Goal: Task Accomplishment & Management: Complete application form

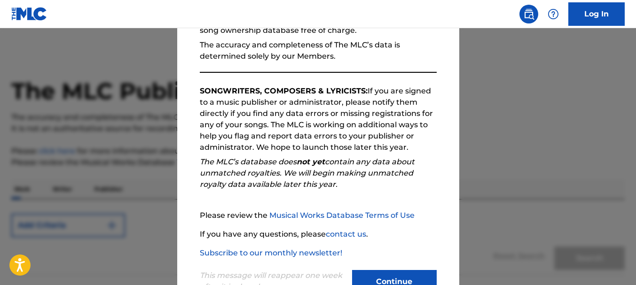
scroll to position [145, 0]
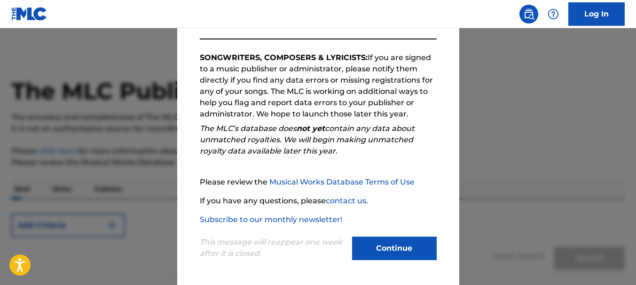
click at [387, 248] on button "Continue" at bounding box center [394, 249] width 85 height 24
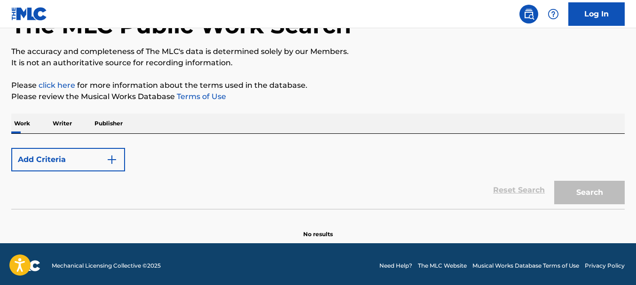
scroll to position [69, 0]
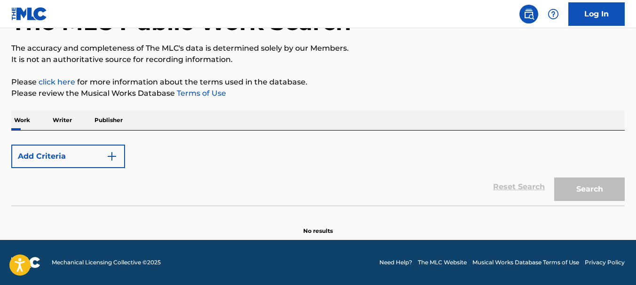
click at [56, 118] on p "Writer" at bounding box center [62, 121] width 25 height 20
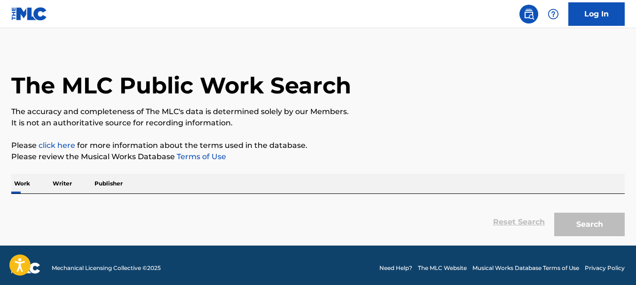
scroll to position [11, 0]
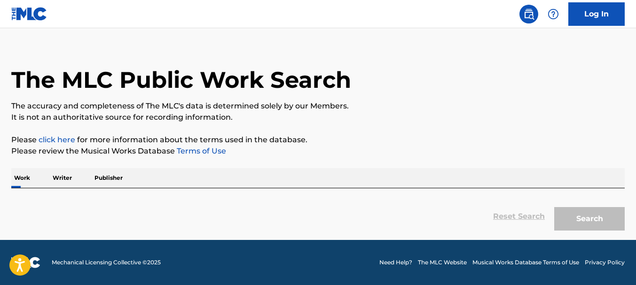
click at [68, 177] on p "Writer" at bounding box center [62, 178] width 25 height 20
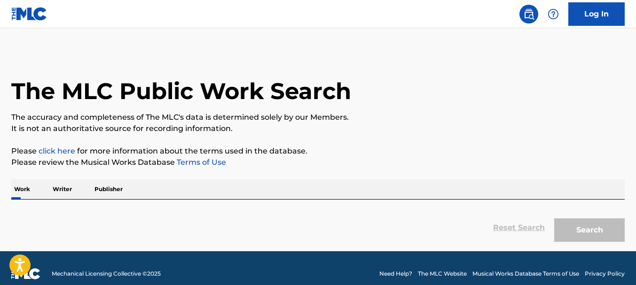
click at [64, 184] on p "Writer" at bounding box center [62, 190] width 25 height 20
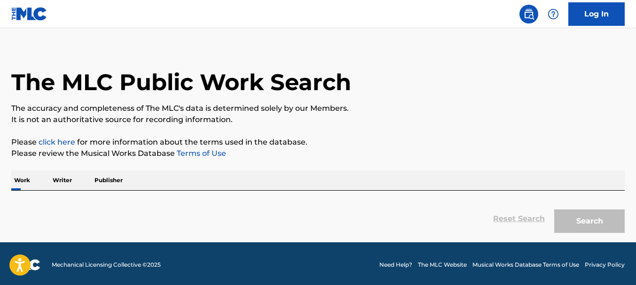
scroll to position [11, 0]
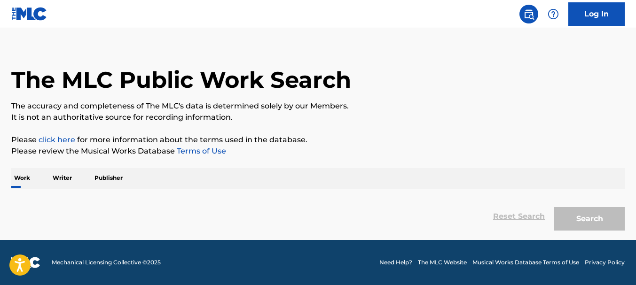
click at [228, 174] on div "Work Writer Publisher" at bounding box center [318, 178] width 614 height 20
click at [204, 201] on div "Reset Search Search" at bounding box center [318, 217] width 614 height 38
drag, startPoint x: 90, startPoint y: 188, endPoint x: 24, endPoint y: 182, distance: 67.0
click at [81, 190] on div "Work Writer Publisher Reset Search Search" at bounding box center [318, 201] width 614 height 67
click at [16, 175] on p "Work" at bounding box center [22, 178] width 22 height 20
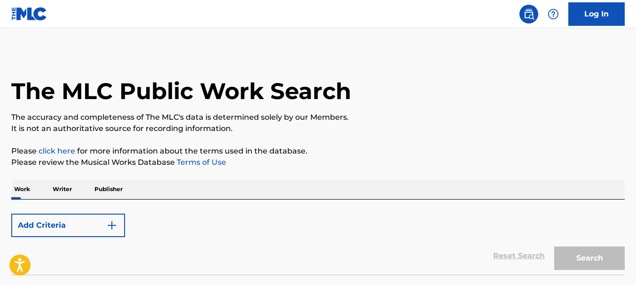
click at [63, 224] on button "Add Criteria" at bounding box center [68, 226] width 114 height 24
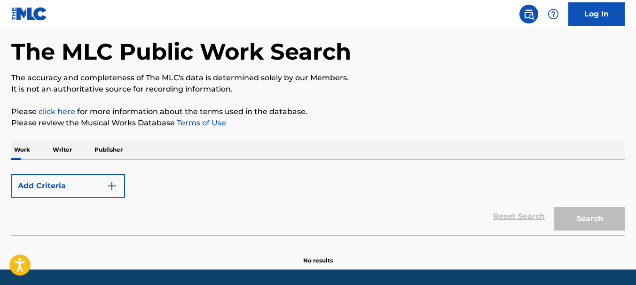
scroll to position [69, 0]
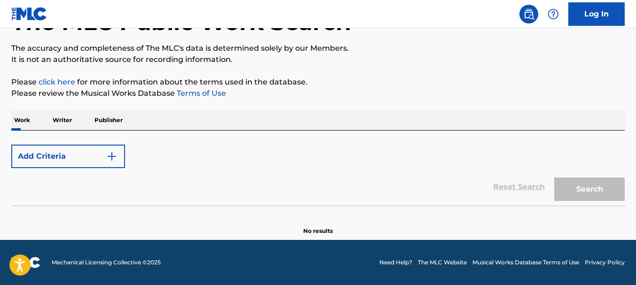
click at [109, 155] on img "Search Form" at bounding box center [111, 156] width 11 height 11
click at [64, 111] on p "Writer" at bounding box center [62, 121] width 25 height 20
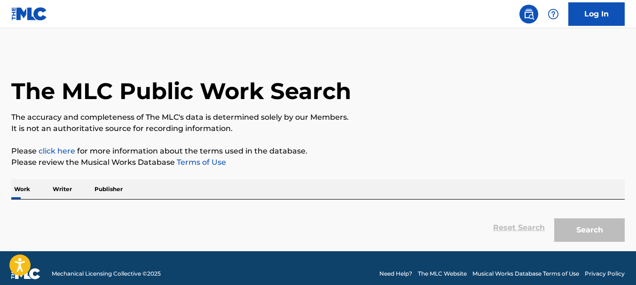
click at [63, 116] on p "The accuracy and completeness of The MLC's data is determined solely by our Mem…" at bounding box center [318, 117] width 614 height 11
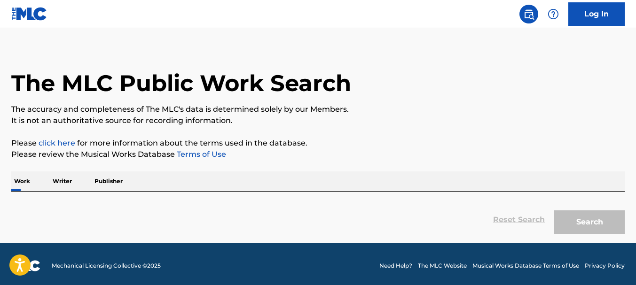
scroll to position [11, 0]
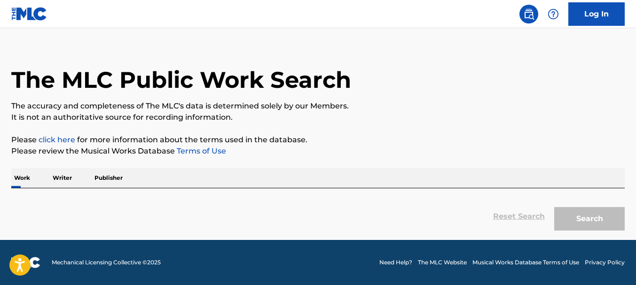
click at [602, 224] on div "Search" at bounding box center [587, 217] width 75 height 38
click at [590, 24] on link "Log In" at bounding box center [597, 14] width 56 height 24
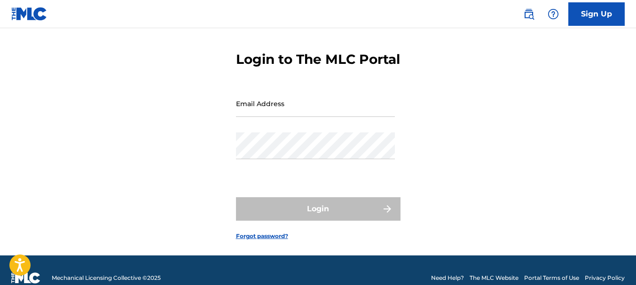
scroll to position [63, 0]
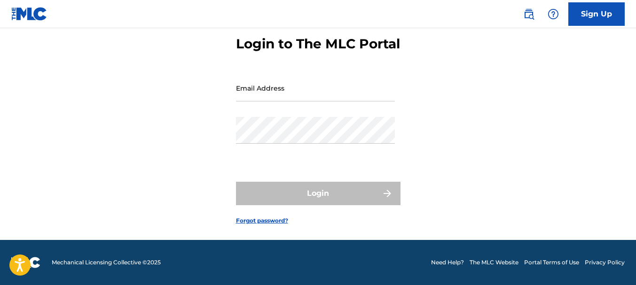
scroll to position [11, 0]
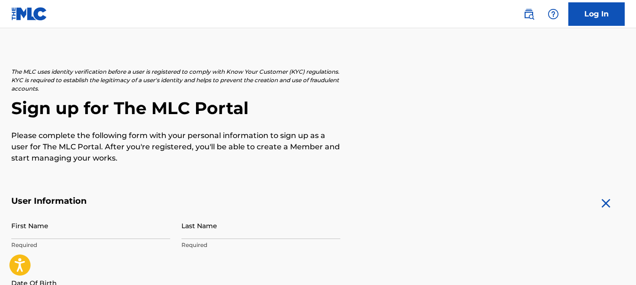
scroll to position [47, 0]
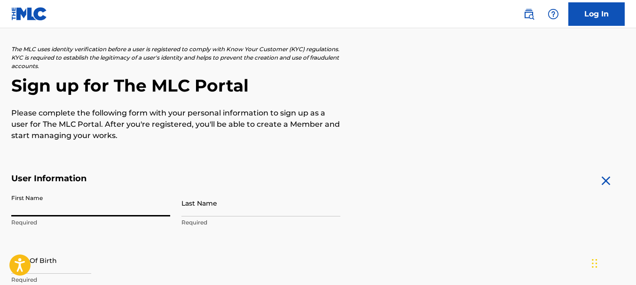
click at [109, 199] on input "First Name" at bounding box center [90, 203] width 159 height 27
type input "[PERSON_NAME]"
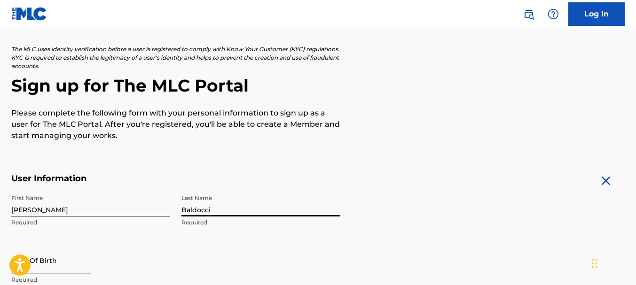
type input "Baldocci"
select select "7"
select select "2025"
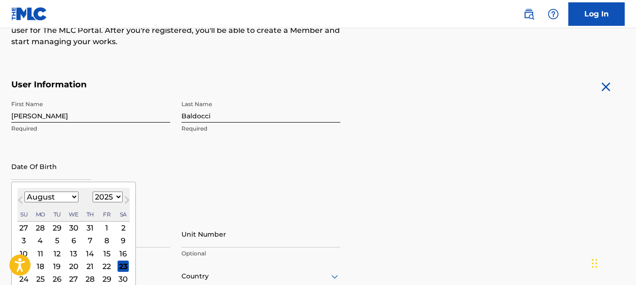
scroll to position [235, 0]
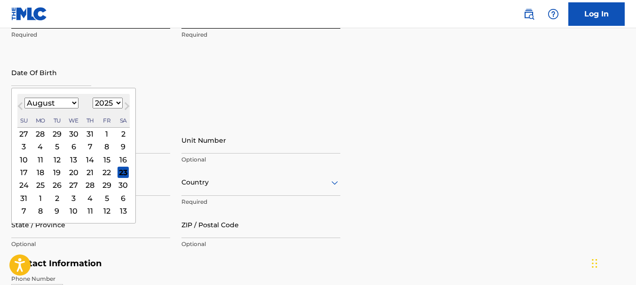
click at [39, 107] on select "January February March April May June July August September October November De…" at bounding box center [51, 103] width 54 height 11
select select "4"
click at [24, 98] on select "January February March April May June July August September October November De…" at bounding box center [51, 103] width 54 height 11
click at [109, 101] on select "1900 1901 1902 1903 1904 1905 1906 1907 1908 1909 1910 1911 1912 1913 1914 1915…" at bounding box center [108, 103] width 30 height 11
select select "1980"
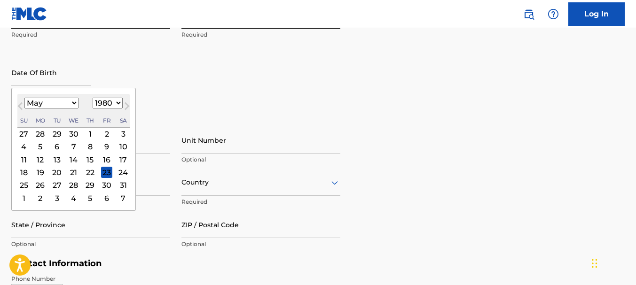
click at [93, 98] on select "1900 1901 1902 1903 1904 1905 1906 1907 1908 1909 1910 1911 1912 1913 1914 1915…" at bounding box center [108, 103] width 30 height 11
click at [120, 148] on div "10" at bounding box center [123, 147] width 11 height 11
type input "[DATE]"
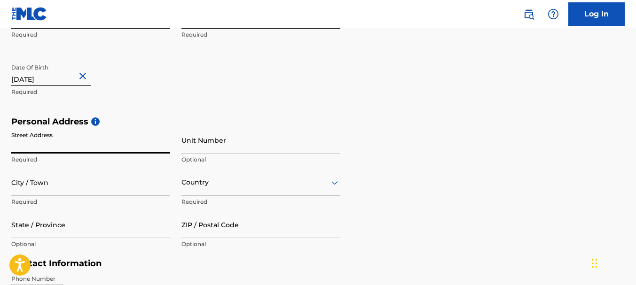
click at [119, 148] on input "Street Address" at bounding box center [90, 140] width 159 height 27
type input "[STREET_ADDRESS][PERSON_NAME]"
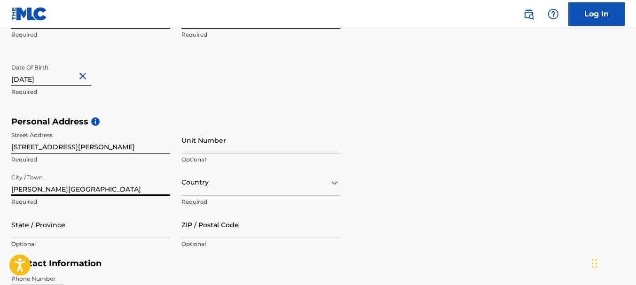
type input "[PERSON_NAME][GEOGRAPHIC_DATA]"
click at [265, 190] on div "option , selected. Select is focused ,type to refine list, press Down to open t…" at bounding box center [261, 182] width 159 height 27
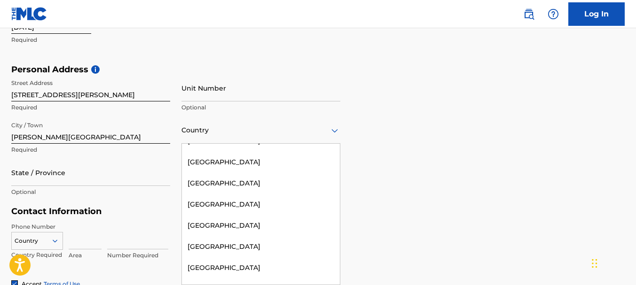
scroll to position [4384, 0]
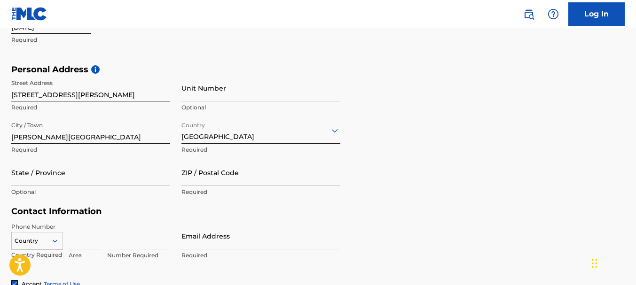
click at [58, 179] on input "State / Province" at bounding box center [90, 172] width 159 height 27
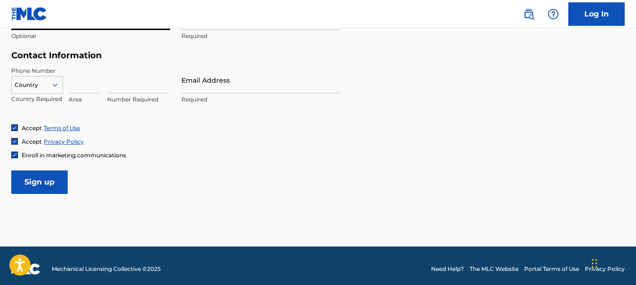
scroll to position [450, 0]
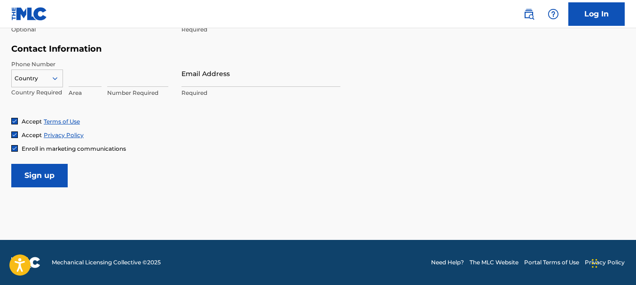
type input "[GEOGRAPHIC_DATA]"
click at [55, 78] on icon at bounding box center [55, 78] width 8 height 8
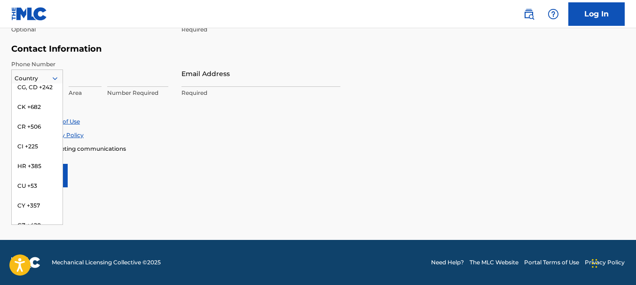
scroll to position [894, 0]
click at [32, 74] on div at bounding box center [37, 78] width 51 height 10
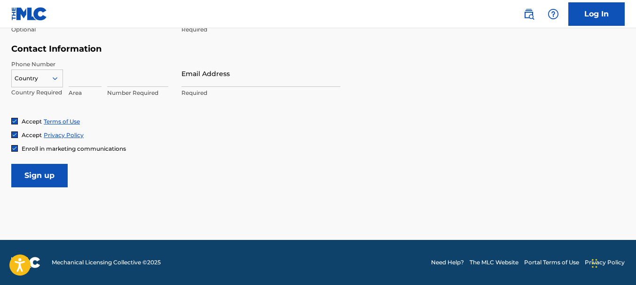
click at [34, 80] on div at bounding box center [37, 78] width 51 height 10
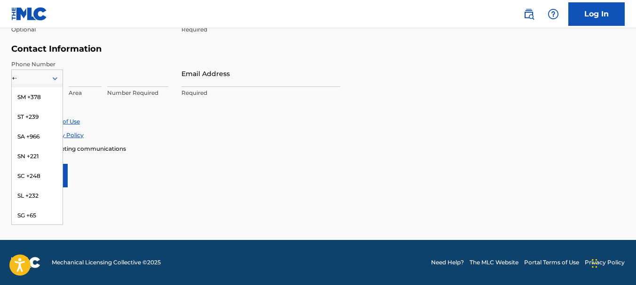
scroll to position [0, 0]
type input "+44"
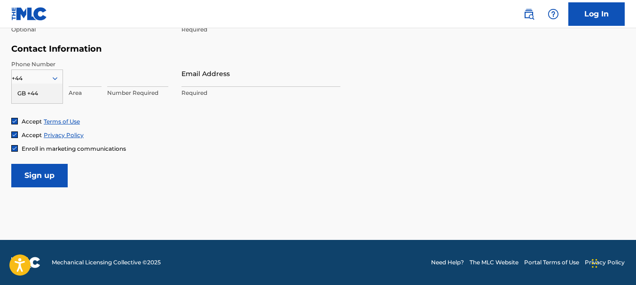
click at [48, 88] on div "GB +44" at bounding box center [37, 94] width 51 height 20
click at [79, 82] on input at bounding box center [85, 73] width 33 height 27
type input "07710617106"
click at [93, 78] on input "07710617106" at bounding box center [85, 73] width 33 height 27
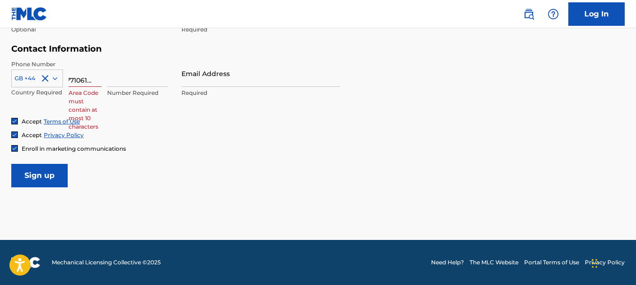
click at [93, 78] on input "07710617106" at bounding box center [85, 73] width 33 height 27
click at [124, 82] on input at bounding box center [137, 73] width 61 height 27
paste input "07710617106"
type input "07710617106"
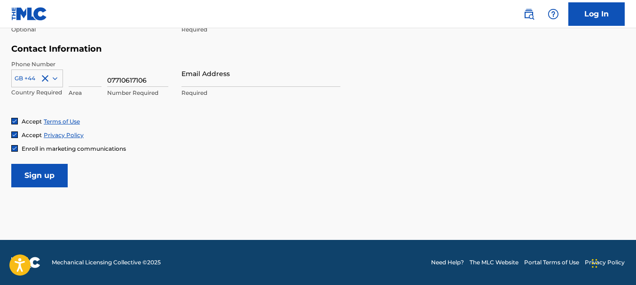
click at [180, 123] on div "Accept Terms of Use" at bounding box center [318, 122] width 614 height 8
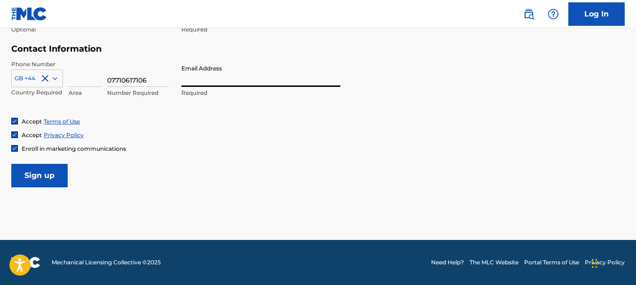
click at [219, 81] on input "Email Address" at bounding box center [261, 73] width 159 height 27
type input "[EMAIL_ADDRESS][DOMAIN_NAME]"
click at [35, 145] on span "Enroll in marketing communications" at bounding box center [74, 148] width 104 height 7
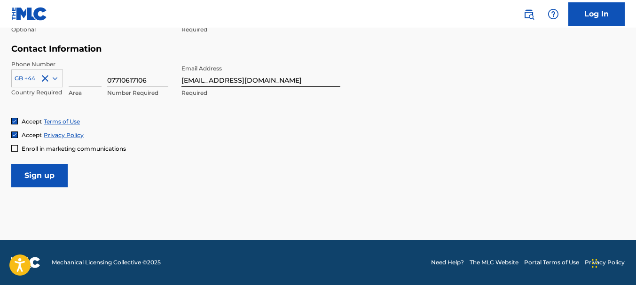
click at [47, 176] on input "Sign up" at bounding box center [39, 176] width 56 height 24
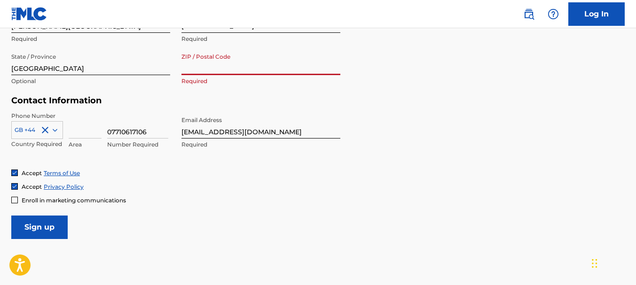
scroll to position [306, 0]
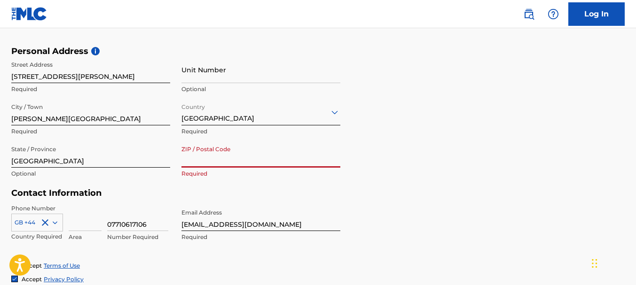
click at [229, 163] on input "ZIP / Postal Code" at bounding box center [261, 154] width 159 height 27
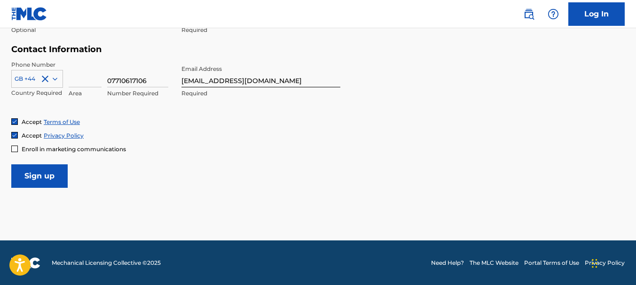
scroll to position [450, 0]
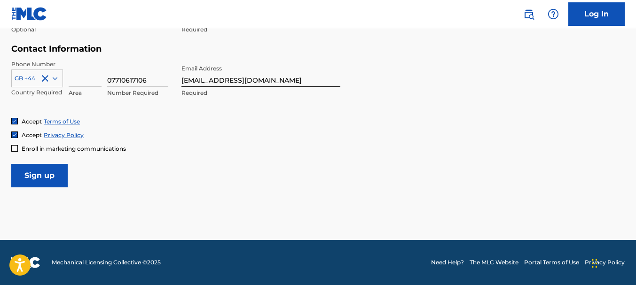
type input "MK5 7HG"
click at [38, 167] on input "Sign up" at bounding box center [39, 176] width 56 height 24
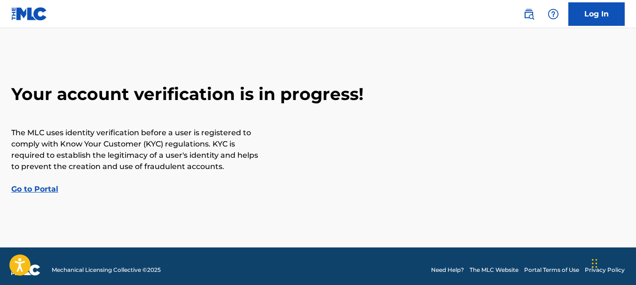
scroll to position [21, 0]
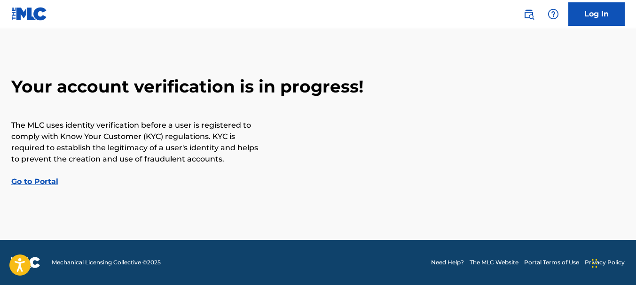
click at [50, 179] on link "Go to Portal" at bounding box center [34, 181] width 47 height 9
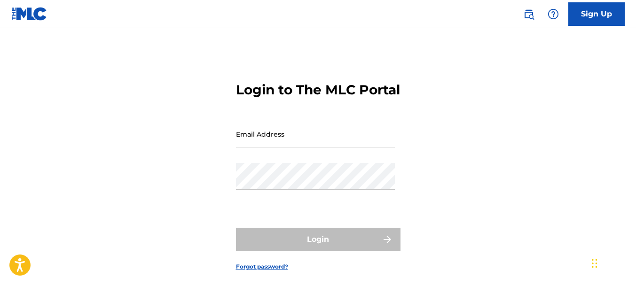
click at [292, 148] on input "Email Address" at bounding box center [315, 134] width 159 height 27
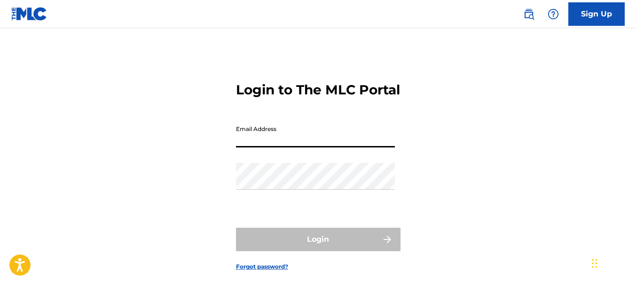
click at [292, 148] on input "Email Address" at bounding box center [315, 134] width 159 height 27
type input "[EMAIL_ADDRESS][DOMAIN_NAME]"
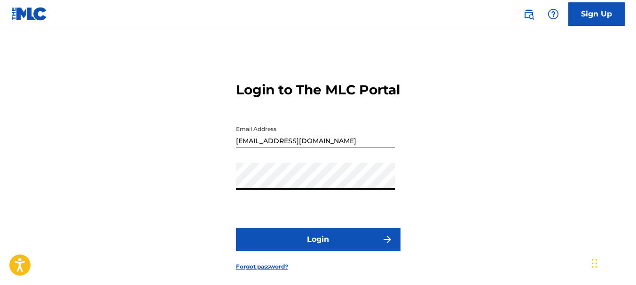
click at [479, 170] on div "Login to The MLC Portal Email Address [EMAIL_ADDRESS][DOMAIN_NAME] Password Log…" at bounding box center [318, 169] width 636 height 235
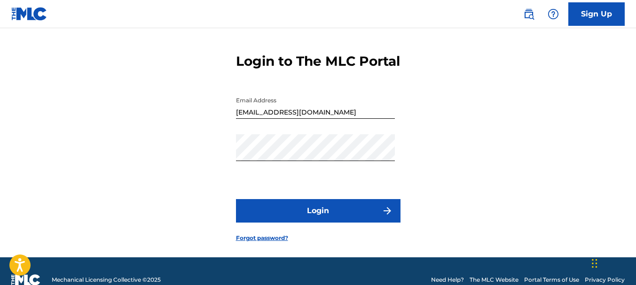
scroll to position [63, 0]
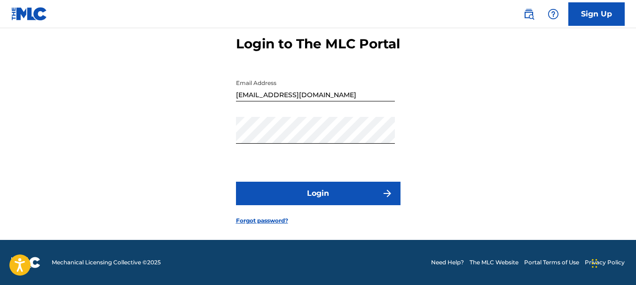
click at [325, 190] on button "Login" at bounding box center [318, 194] width 165 height 24
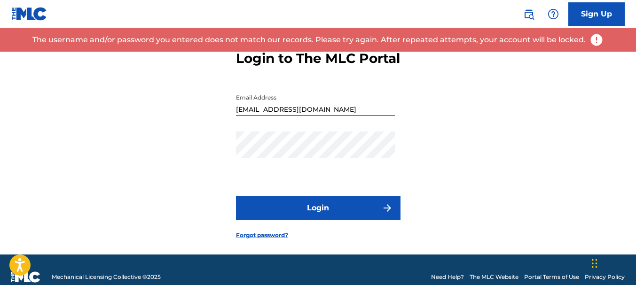
scroll to position [0, 0]
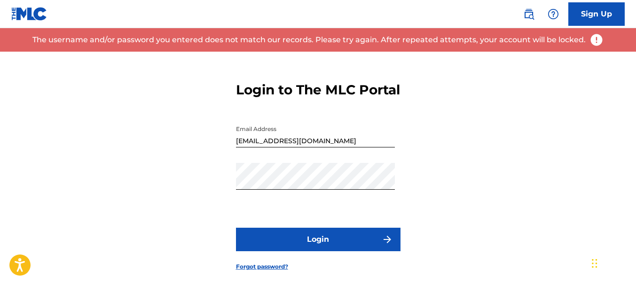
click at [341, 134] on form "Login to The MLC Portal Email Address [EMAIL_ADDRESS][DOMAIN_NAME] Password Log…" at bounding box center [318, 169] width 165 height 235
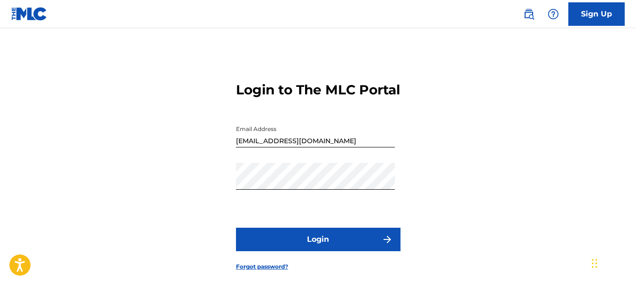
click at [586, 8] on link "Sign Up" at bounding box center [597, 14] width 56 height 24
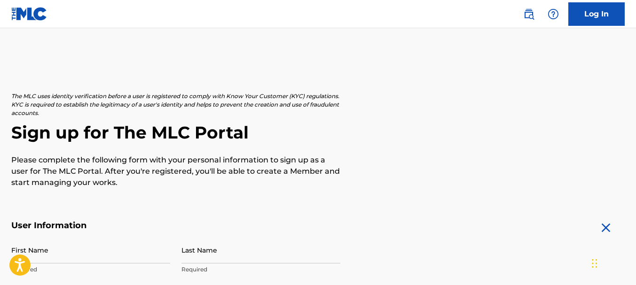
click at [428, 129] on h2 "Sign up for The MLC Portal" at bounding box center [318, 132] width 614 height 21
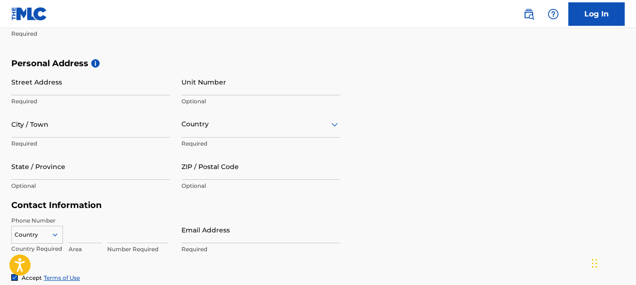
scroll to position [262, 0]
